Goal: Transaction & Acquisition: Purchase product/service

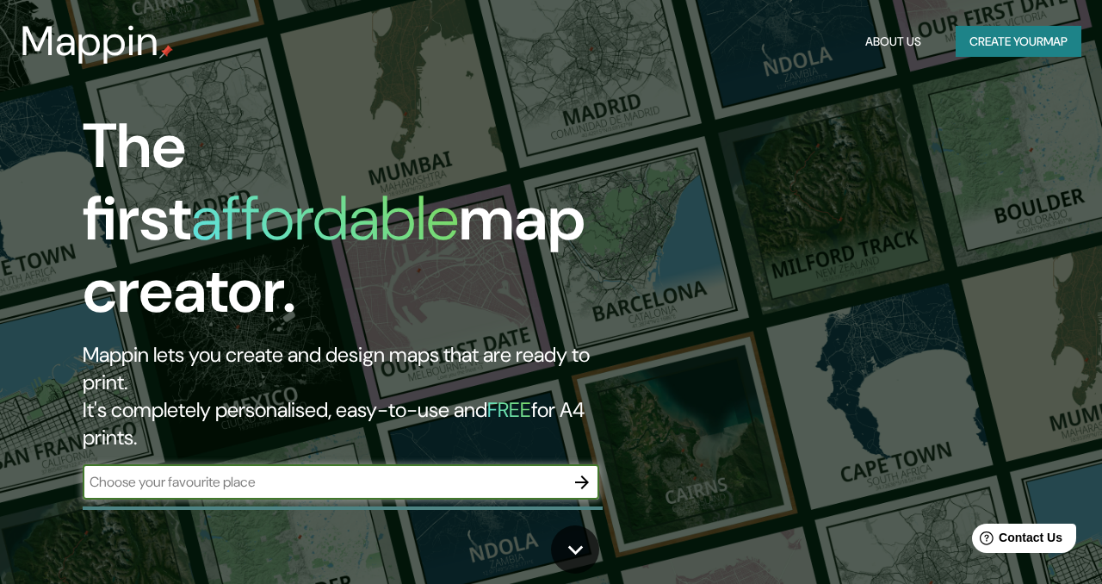
click at [210, 472] on input "text" at bounding box center [324, 482] width 482 height 20
type input "Toluca"
click at [594, 465] on button "button" at bounding box center [582, 482] width 34 height 34
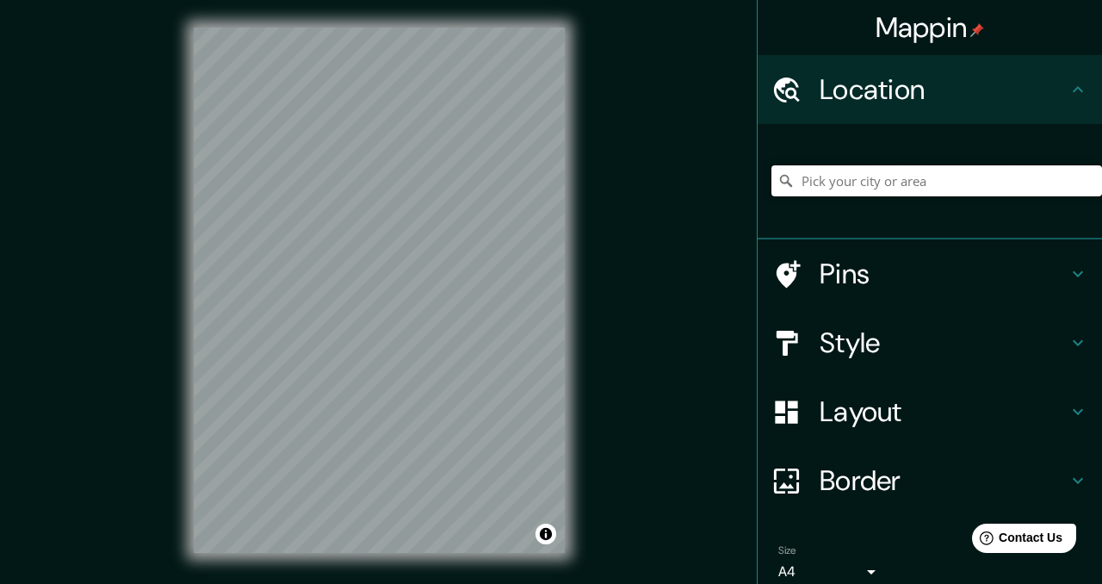
click at [919, 182] on input "Pick your city or area" at bounding box center [936, 180] width 331 height 31
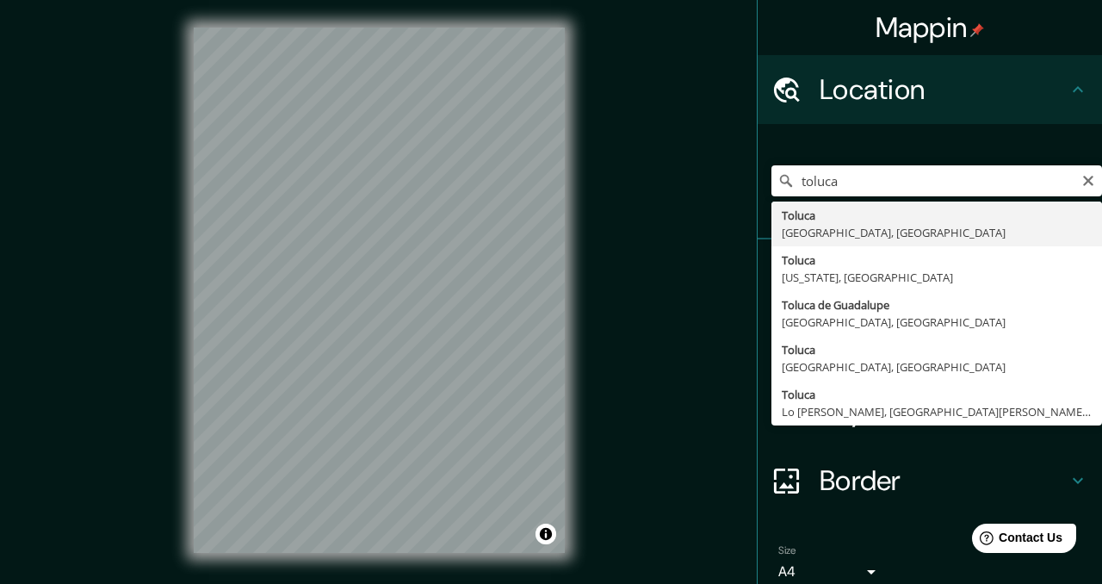
type input "Toluca, [GEOGRAPHIC_DATA], [GEOGRAPHIC_DATA]"
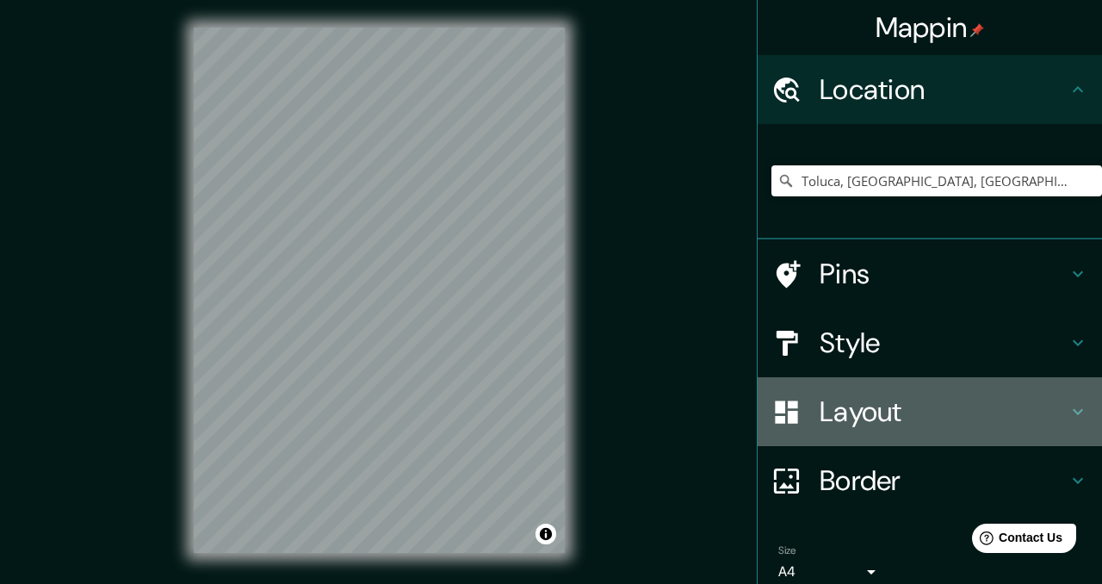
click at [976, 409] on h4 "Layout" at bounding box center [943, 411] width 248 height 34
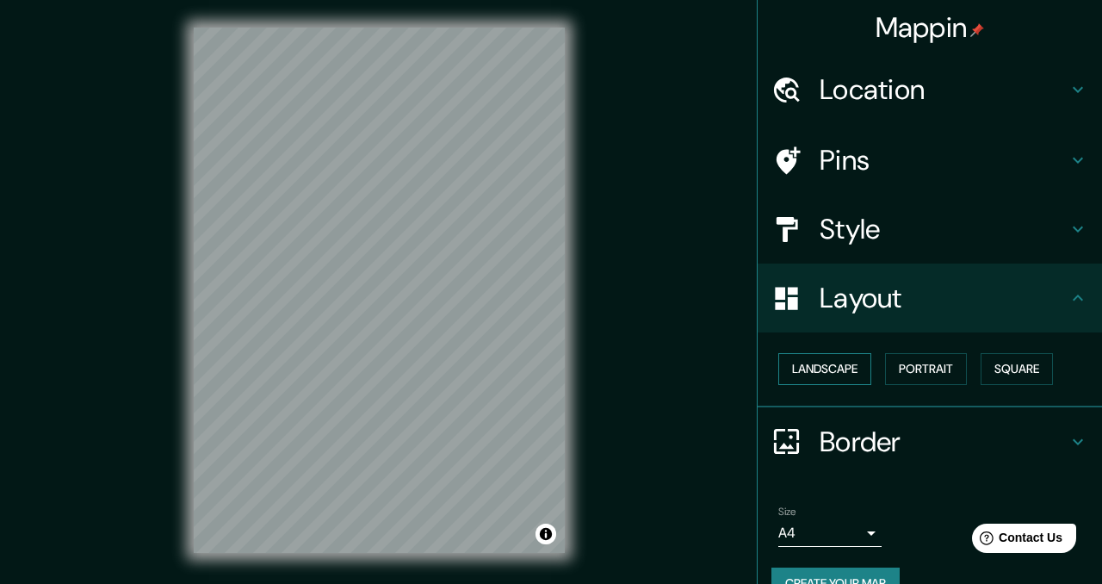
click at [819, 373] on button "Landscape" at bounding box center [824, 369] width 93 height 32
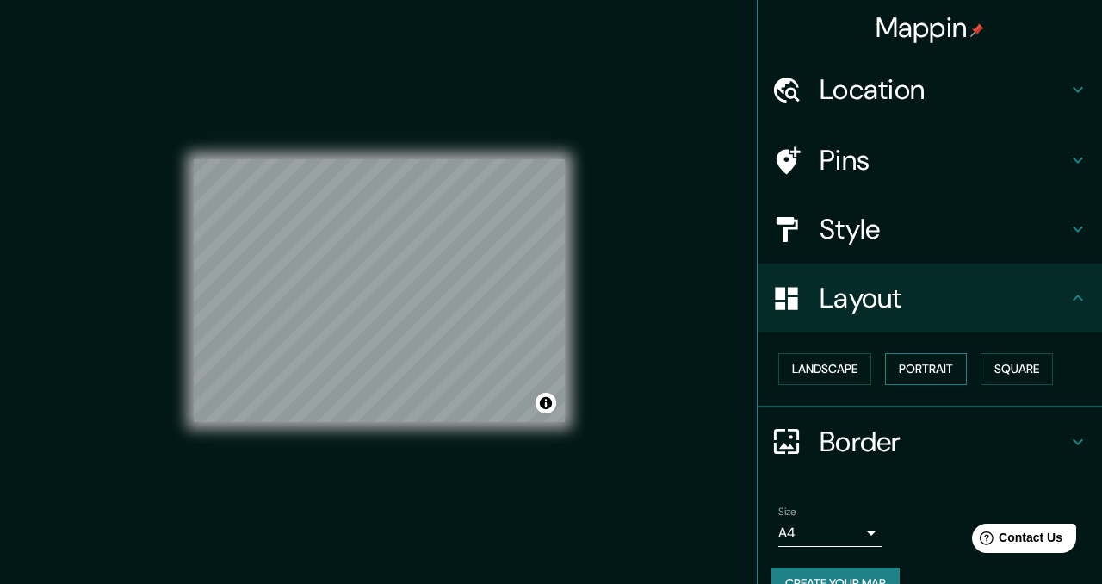
click at [942, 372] on button "Portrait" at bounding box center [926, 369] width 82 height 32
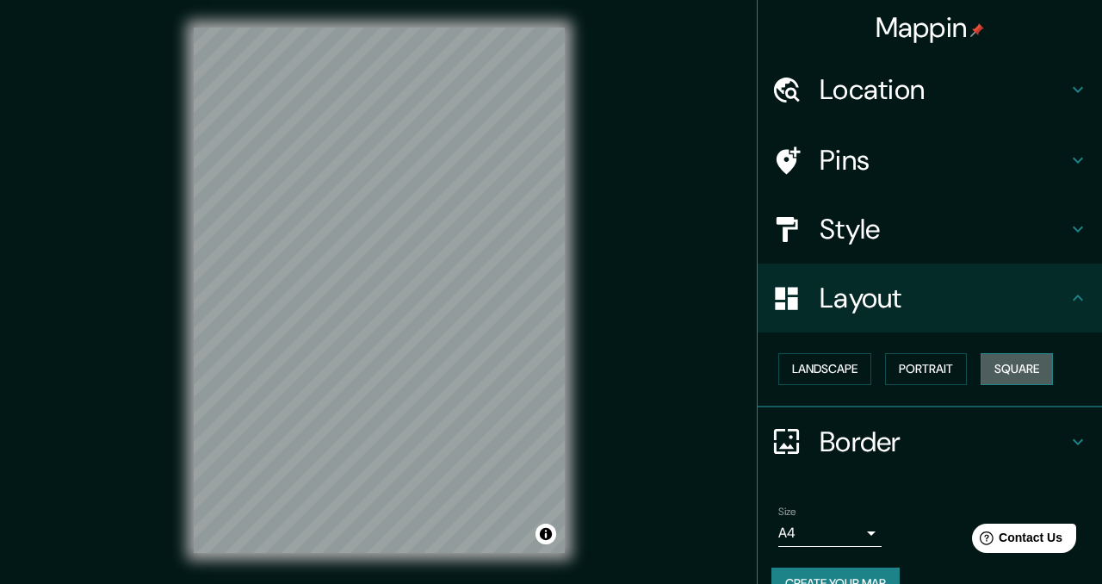
click at [1030, 374] on button "Square" at bounding box center [1016, 369] width 72 height 32
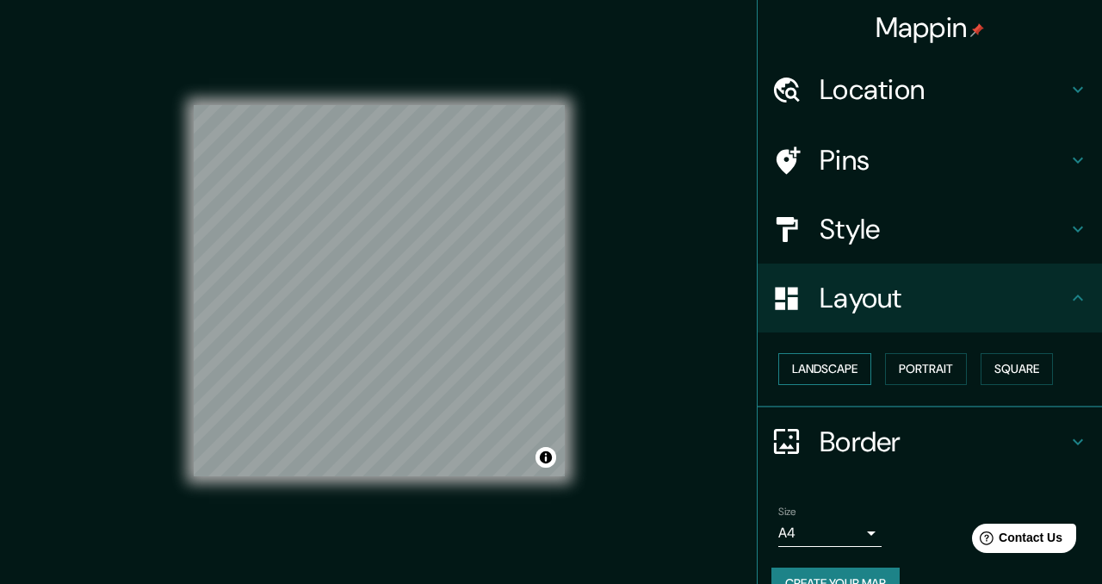
click at [849, 368] on button "Landscape" at bounding box center [824, 369] width 93 height 32
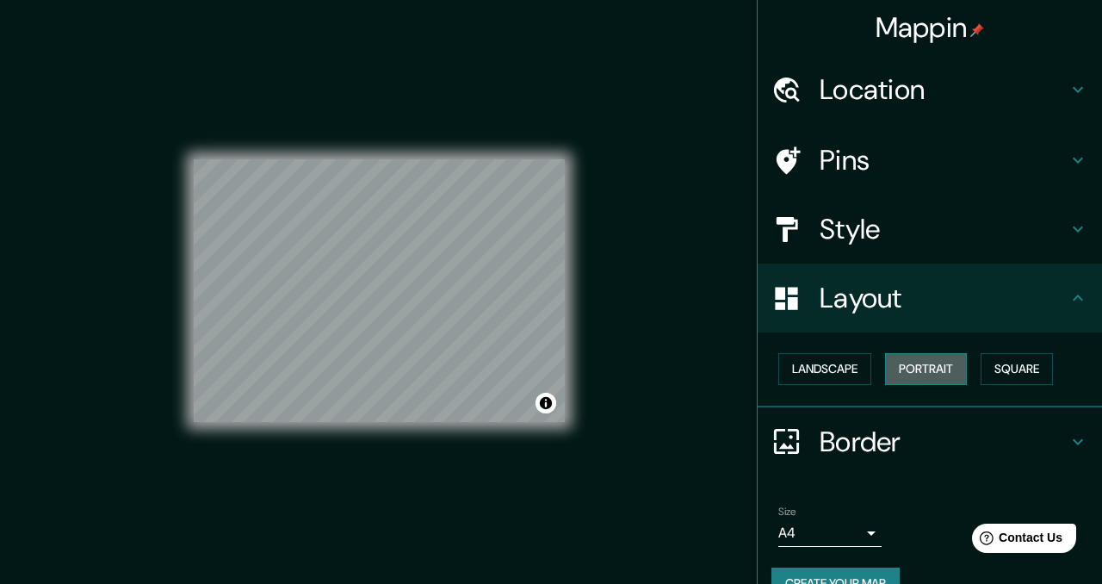
click at [926, 362] on button "Portrait" at bounding box center [926, 369] width 82 height 32
